Goal: Find contact information: Obtain details needed to contact an individual or organization

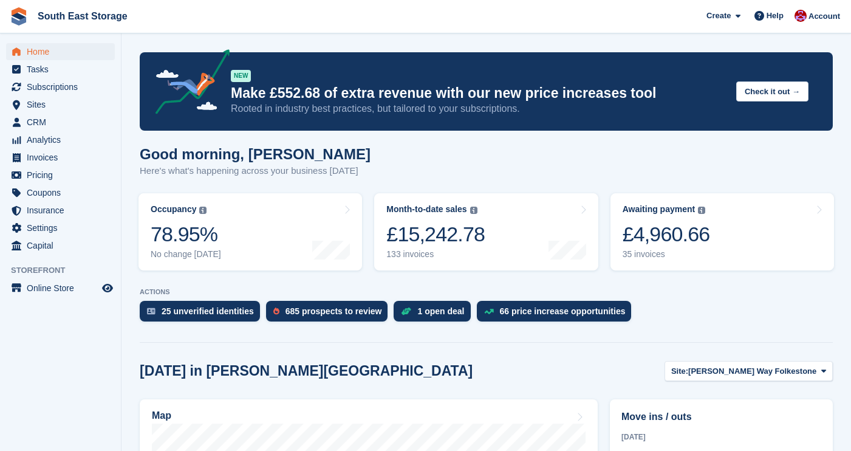
scroll to position [235, 0]
click at [57, 88] on span "Subscriptions" at bounding box center [63, 86] width 73 height 17
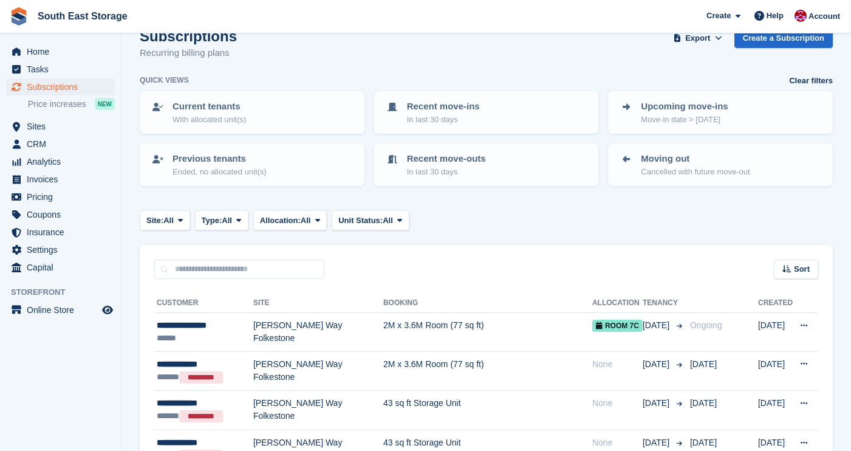
scroll to position [33, 0]
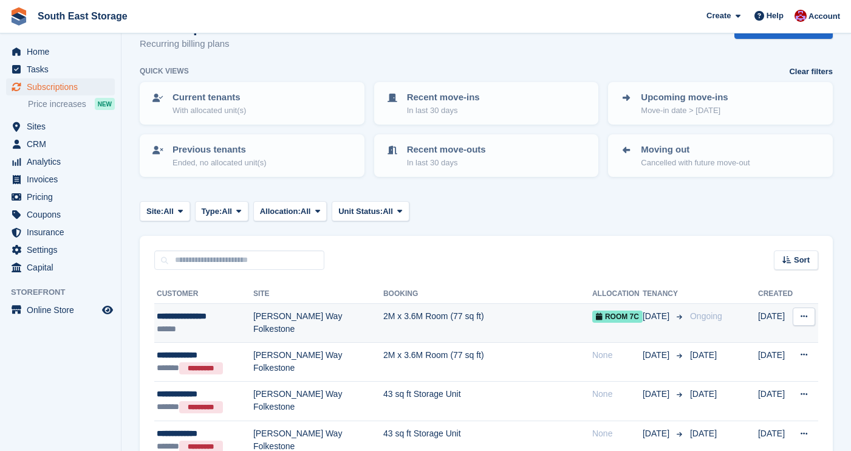
click at [408, 318] on td "2M x 3.6M Room (77 sq ft)" at bounding box center [487, 323] width 209 height 39
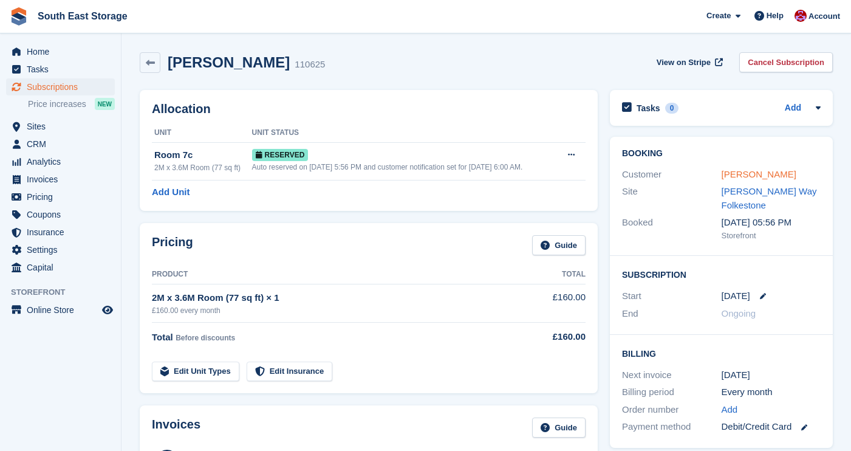
click at [769, 176] on link "[PERSON_NAME]" at bounding box center [759, 174] width 75 height 10
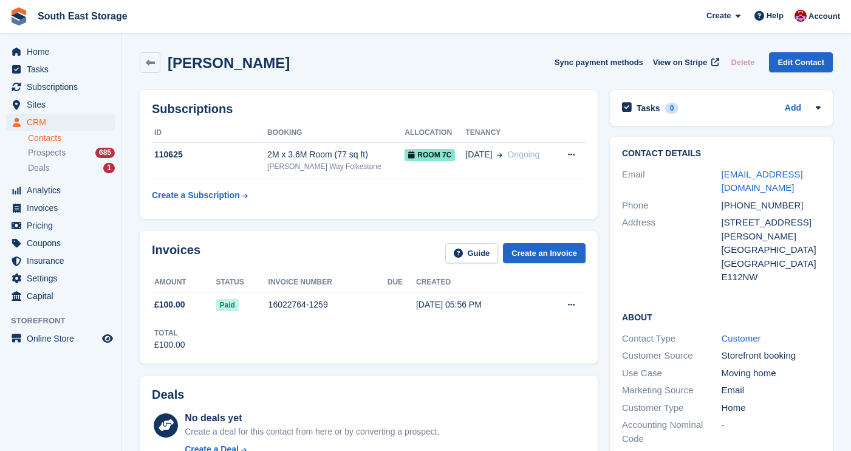
click at [820, 176] on div "art.revnoll@gmail.com" at bounding box center [772, 181] width 100 height 27
copy div "art.revnoll@gmail.com"
click at [49, 85] on span "Subscriptions" at bounding box center [63, 86] width 73 height 17
